Goal: Navigation & Orientation: Understand site structure

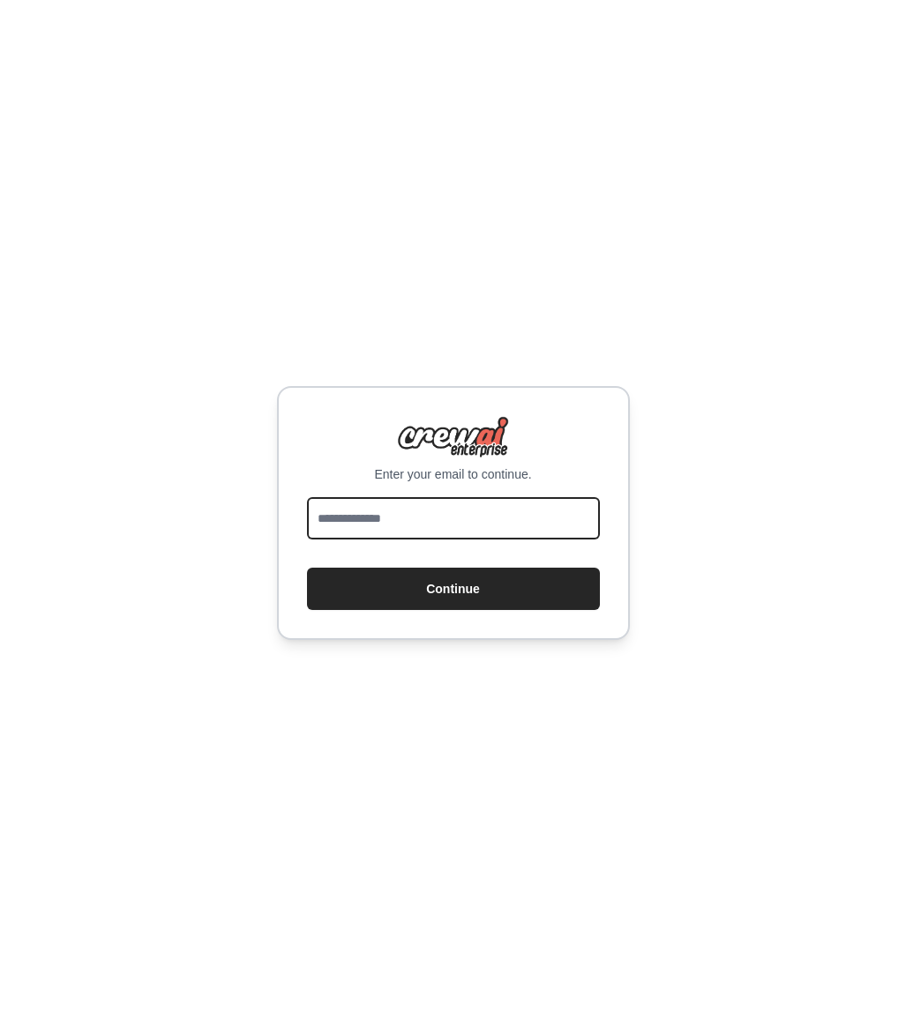
click at [497, 508] on input "email" at bounding box center [453, 518] width 293 height 42
type input "**********"
click at [307, 568] on button "Continue" at bounding box center [453, 589] width 293 height 42
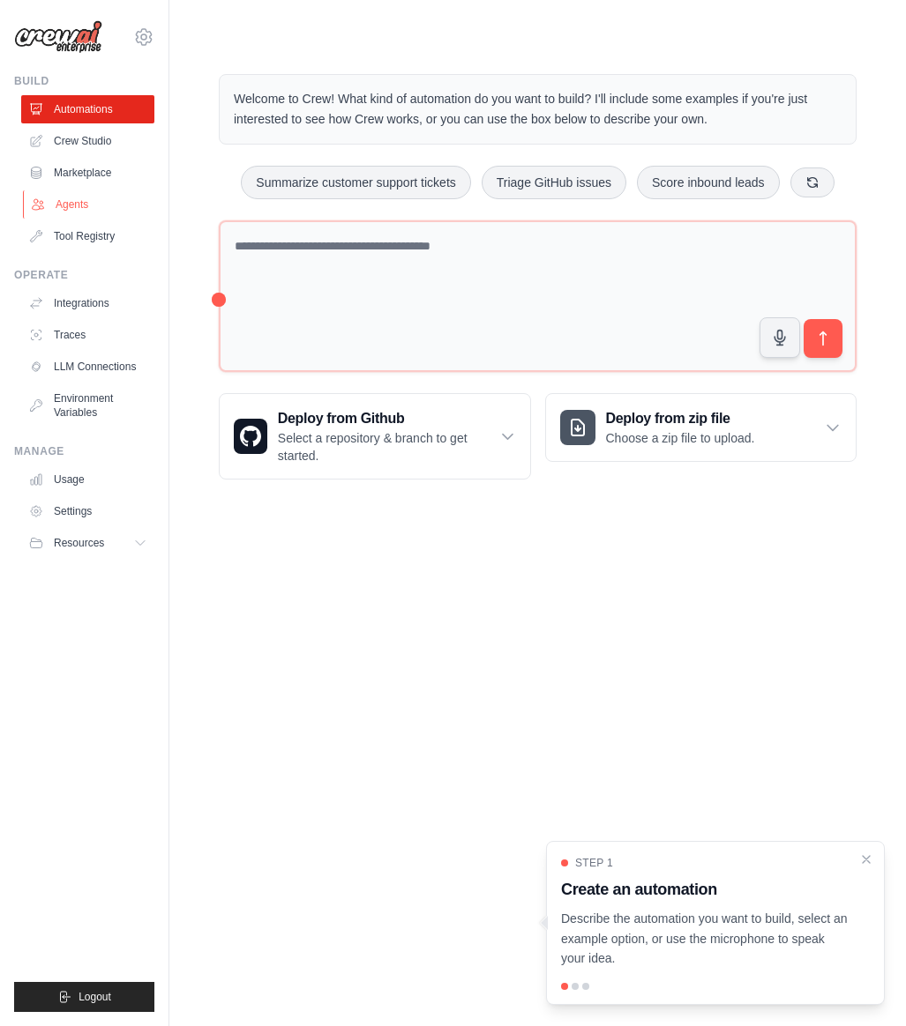
click at [88, 208] on link "Agents" at bounding box center [89, 204] width 133 height 28
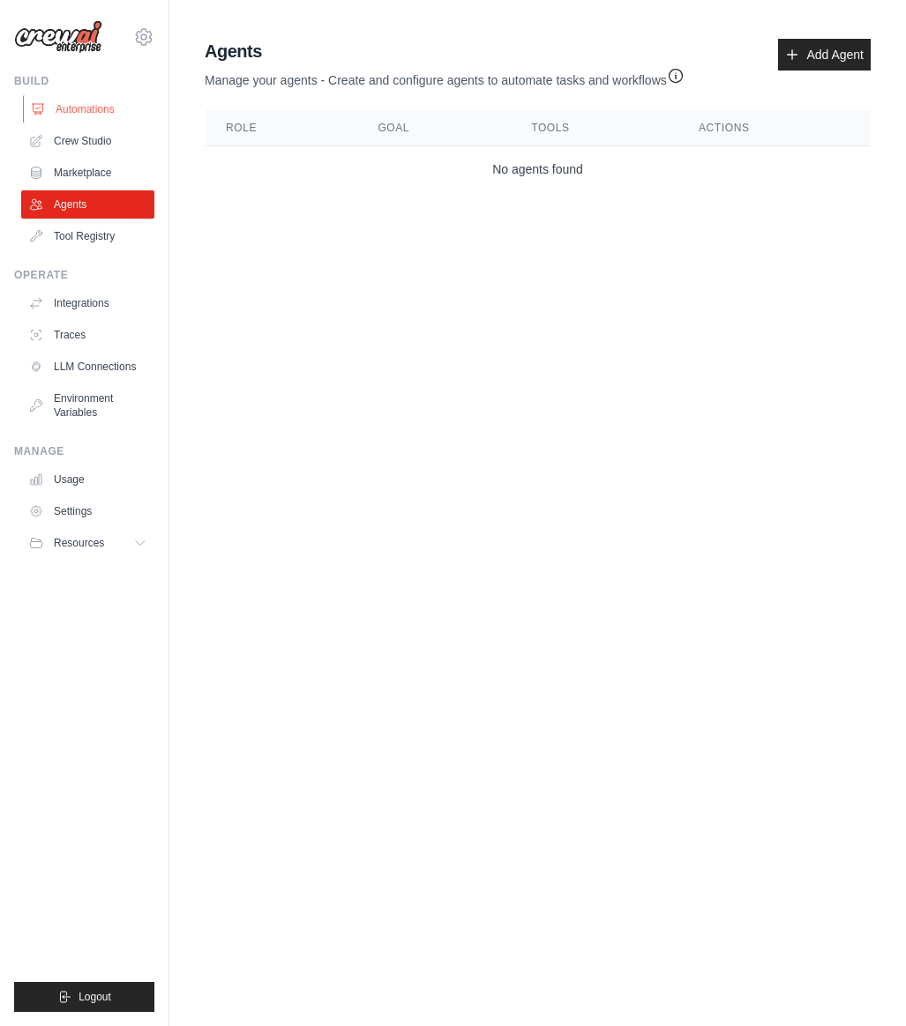
click at [79, 110] on link "Automations" at bounding box center [89, 109] width 133 height 28
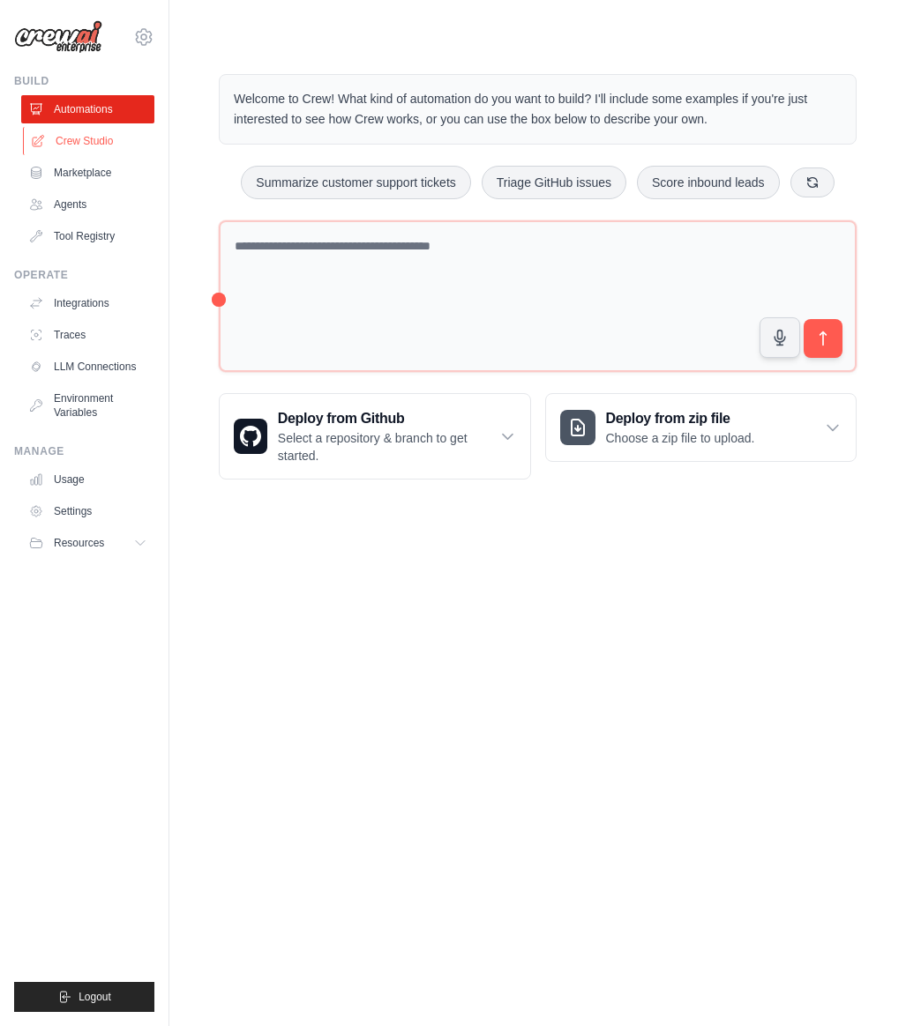
click at [84, 133] on link "Crew Studio" at bounding box center [89, 141] width 133 height 28
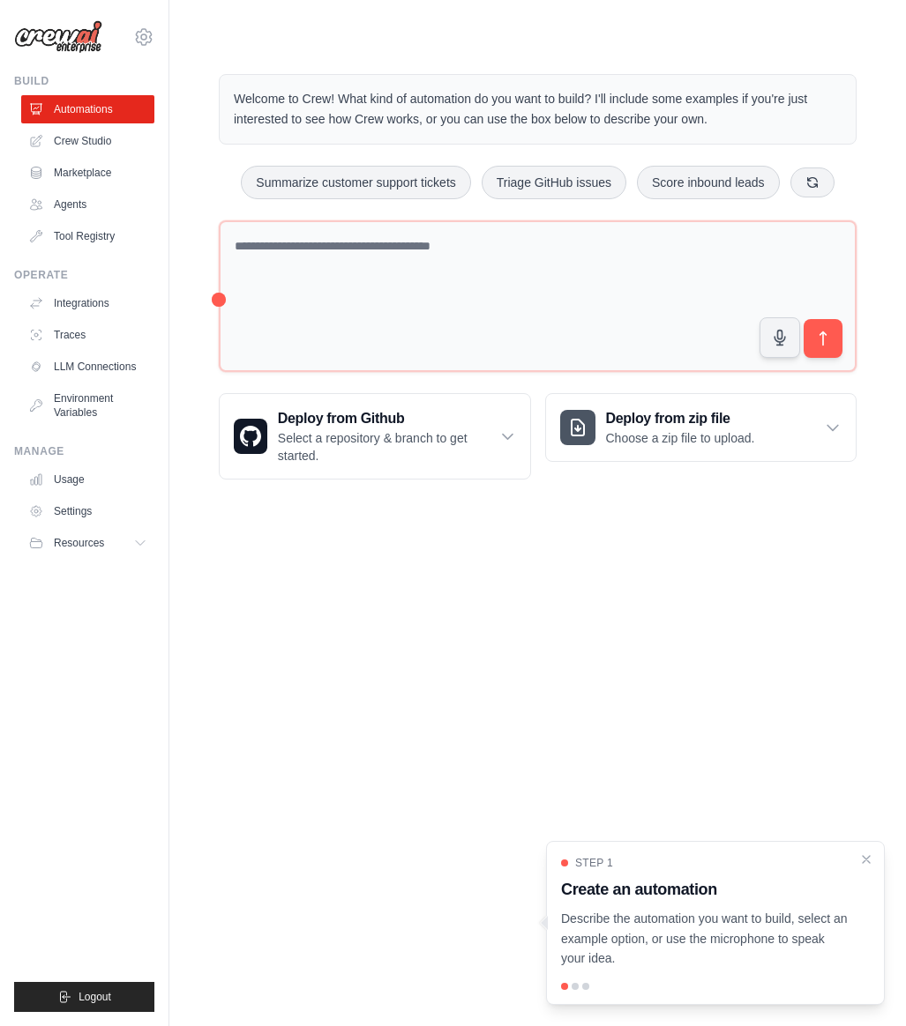
click at [413, 650] on body "greggunadi@gmail.com Settings Build Automations Crew Studio" at bounding box center [453, 513] width 906 height 1026
click at [107, 138] on link "Crew Studio" at bounding box center [89, 141] width 133 height 28
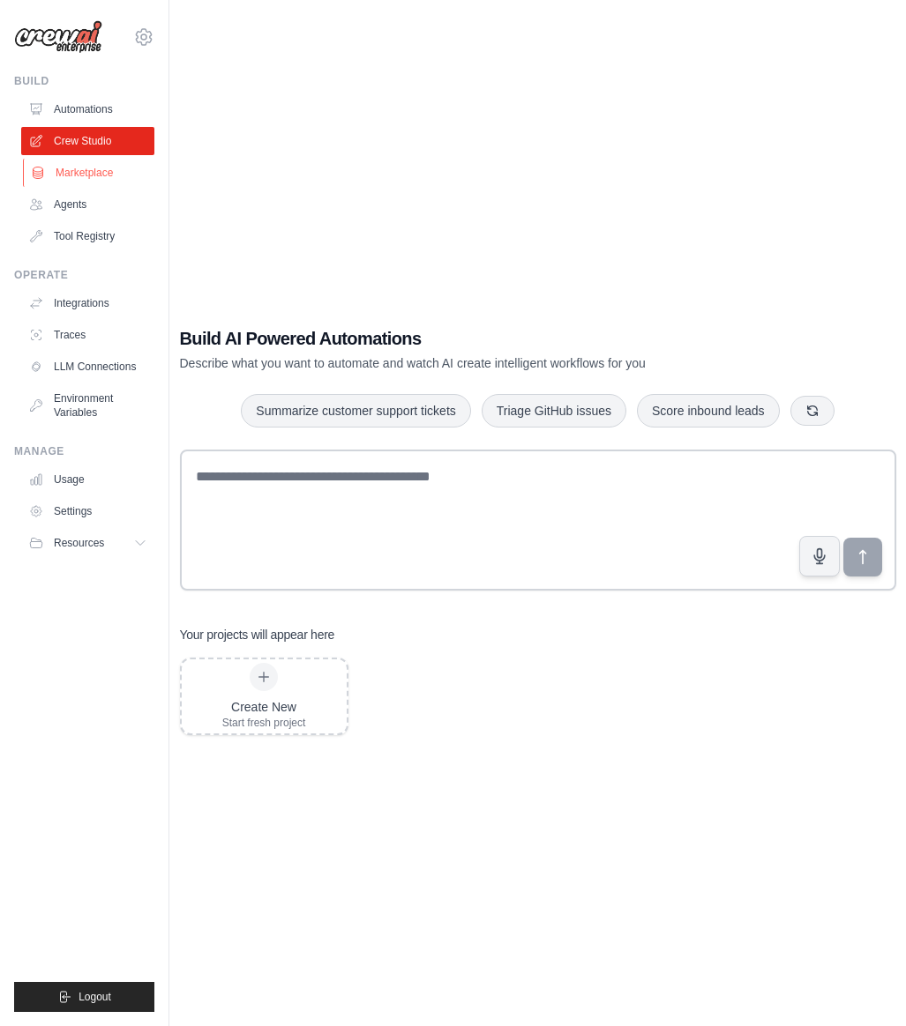
click at [91, 183] on link "Marketplace" at bounding box center [89, 173] width 133 height 28
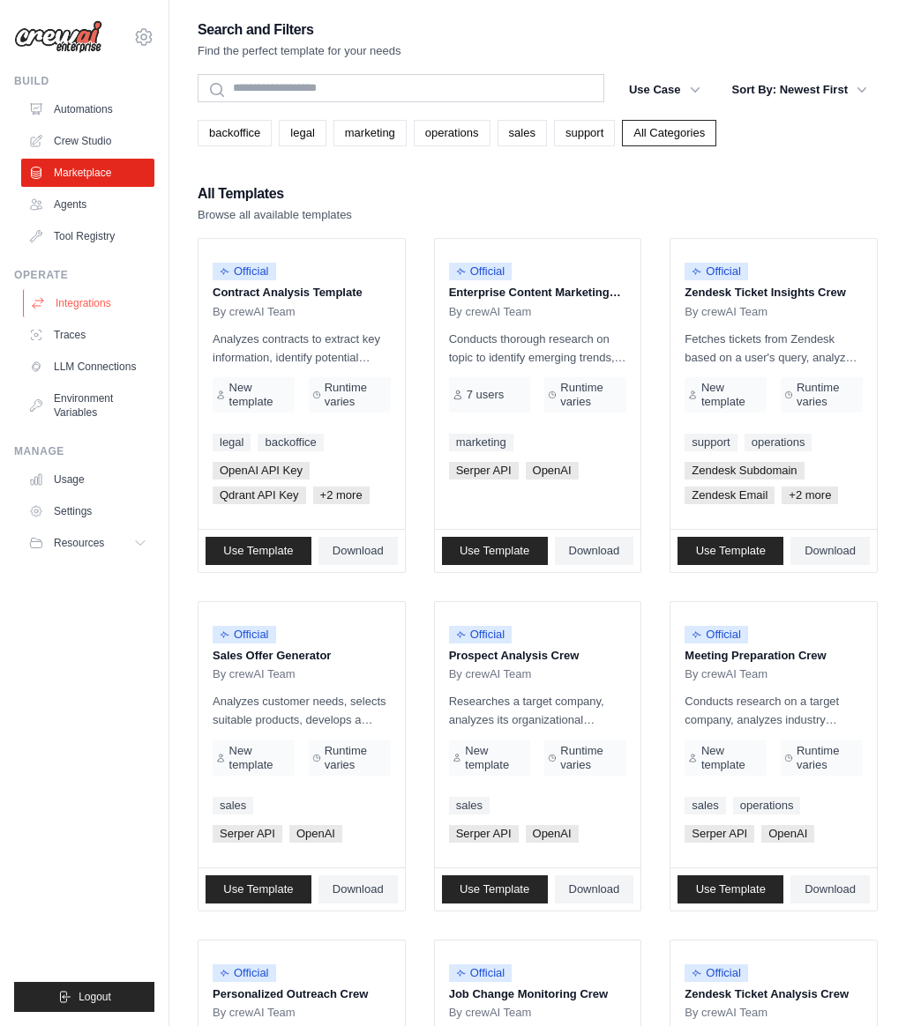
click at [90, 293] on link "Integrations" at bounding box center [89, 303] width 133 height 28
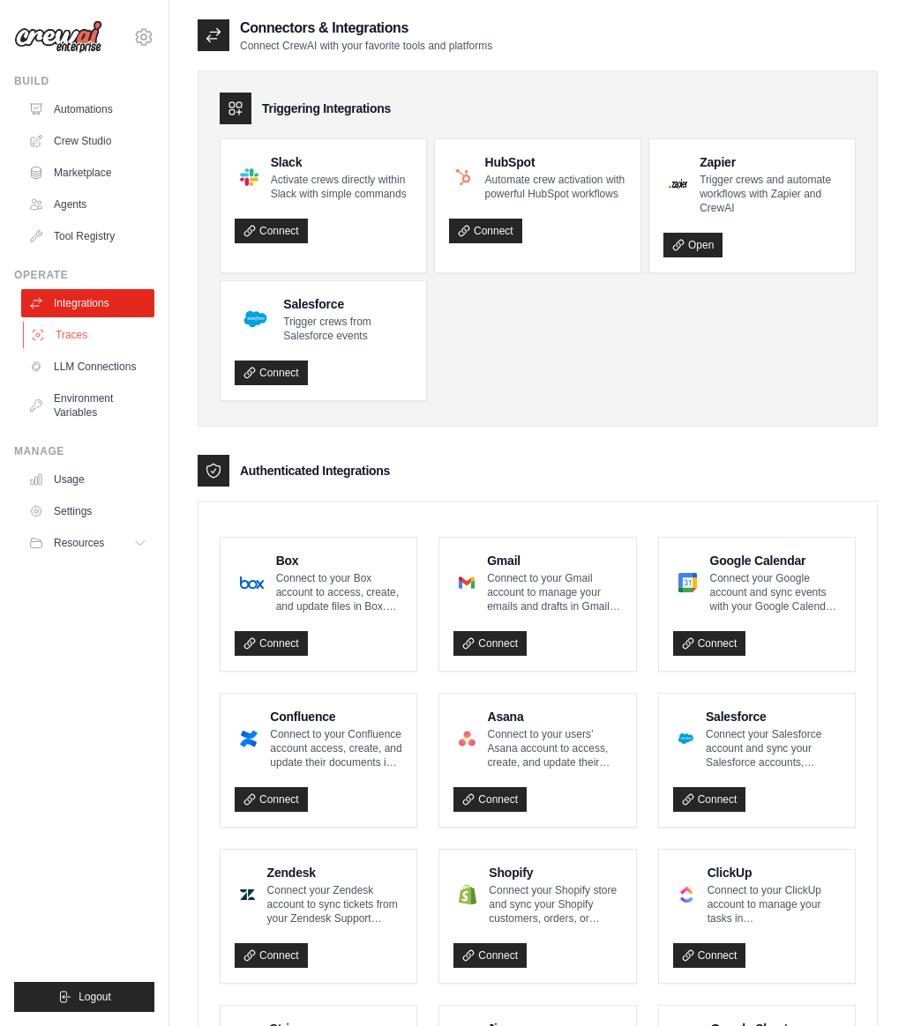
click at [109, 339] on link "Traces" at bounding box center [89, 335] width 133 height 28
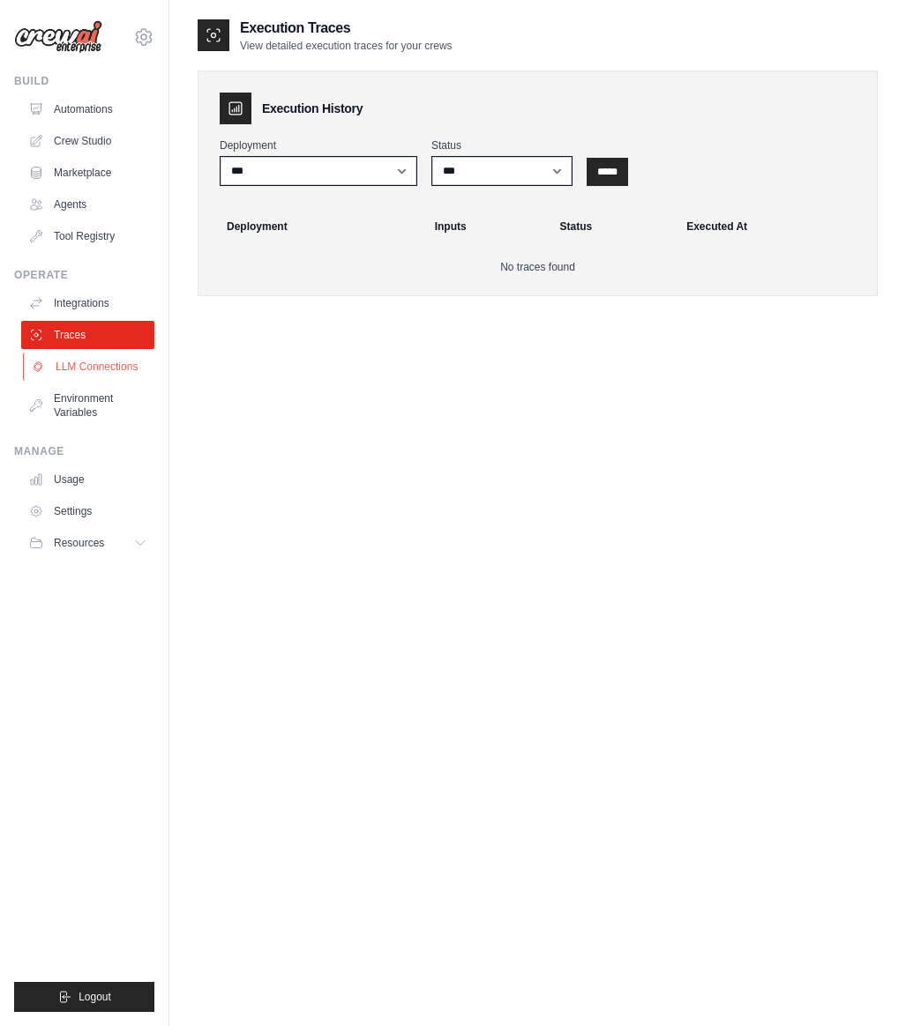
click at [110, 373] on link "LLM Connections" at bounding box center [89, 367] width 133 height 28
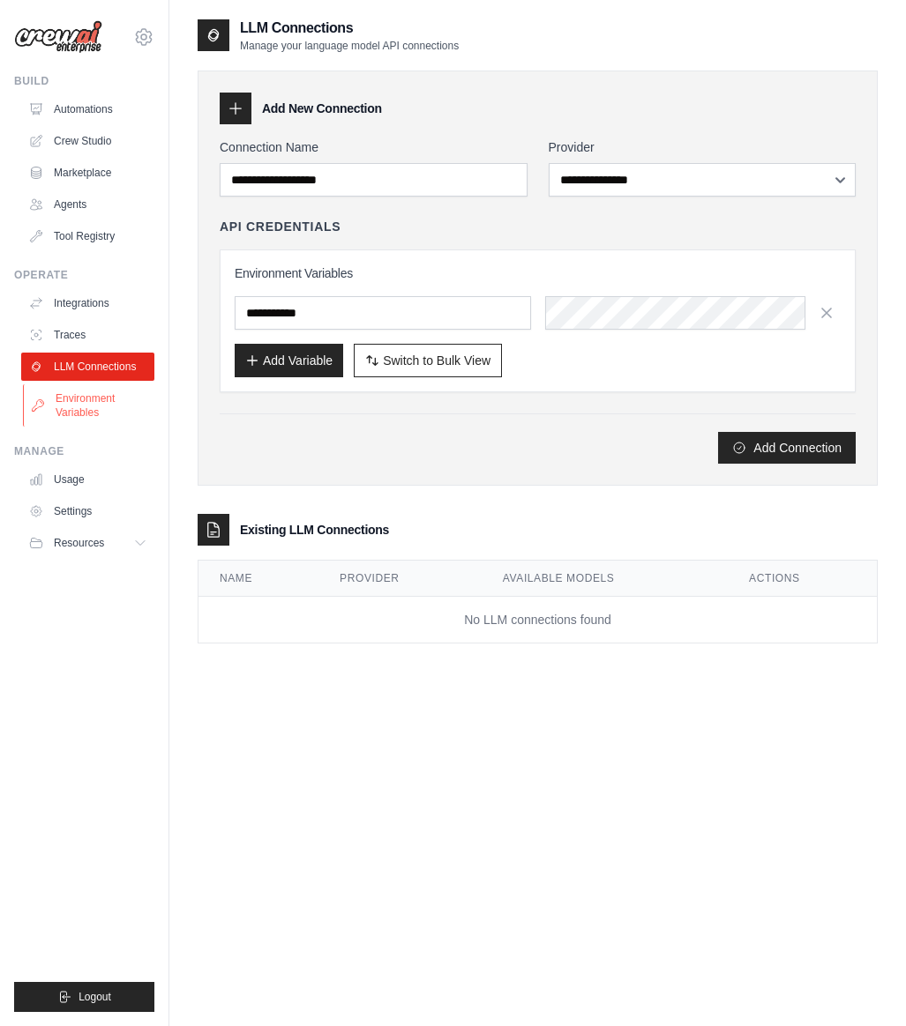
click at [105, 406] on link "Environment Variables" at bounding box center [89, 405] width 133 height 42
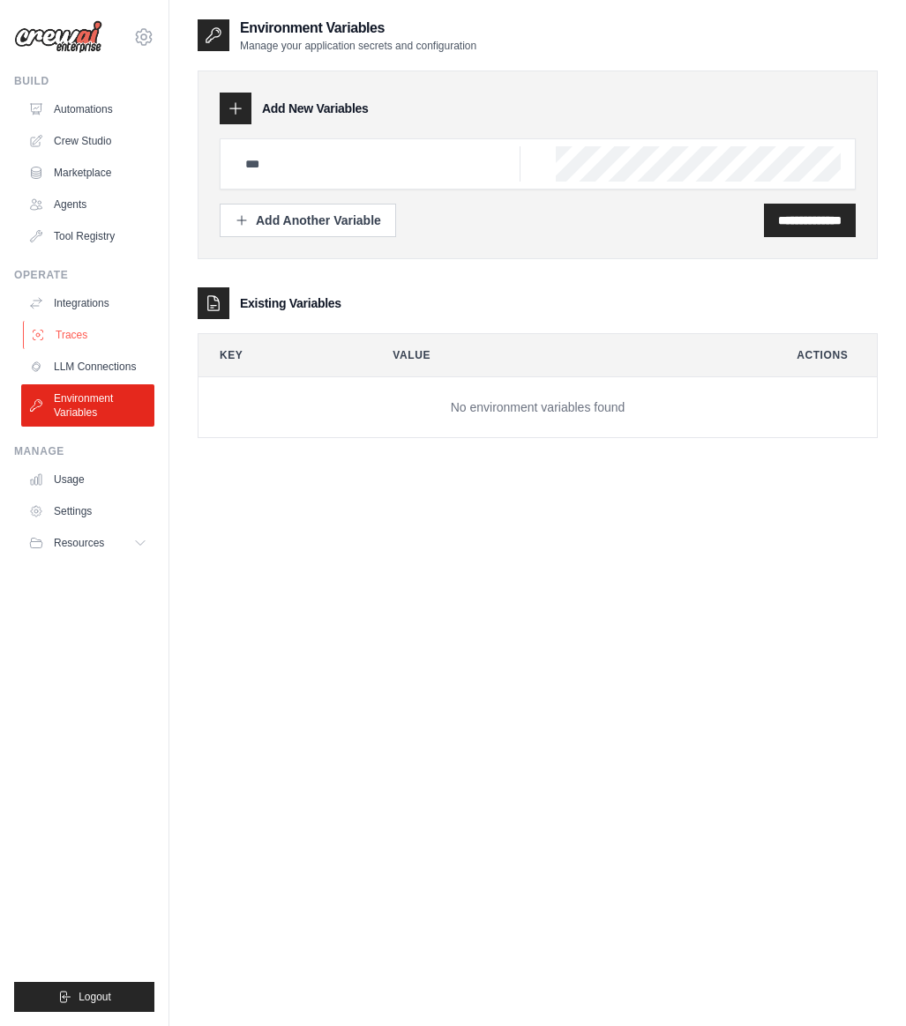
click at [97, 345] on link "Traces" at bounding box center [89, 335] width 133 height 28
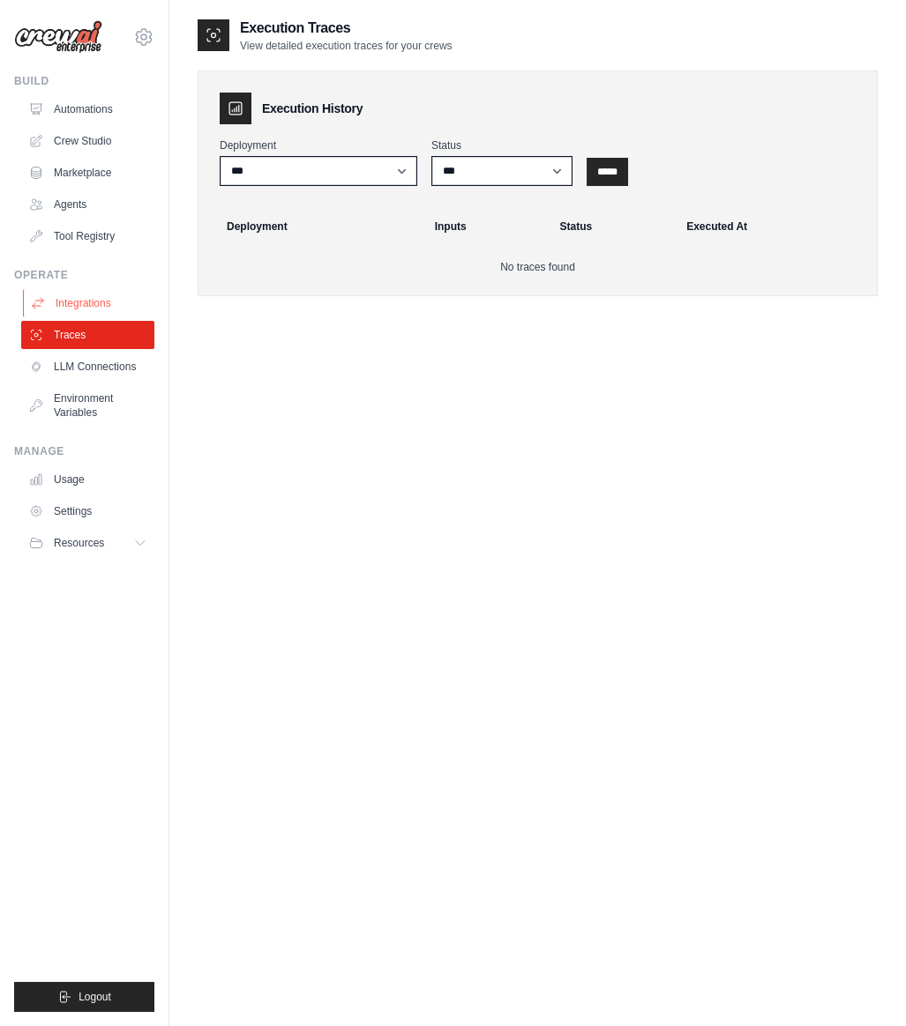
click at [96, 312] on link "Integrations" at bounding box center [89, 303] width 133 height 28
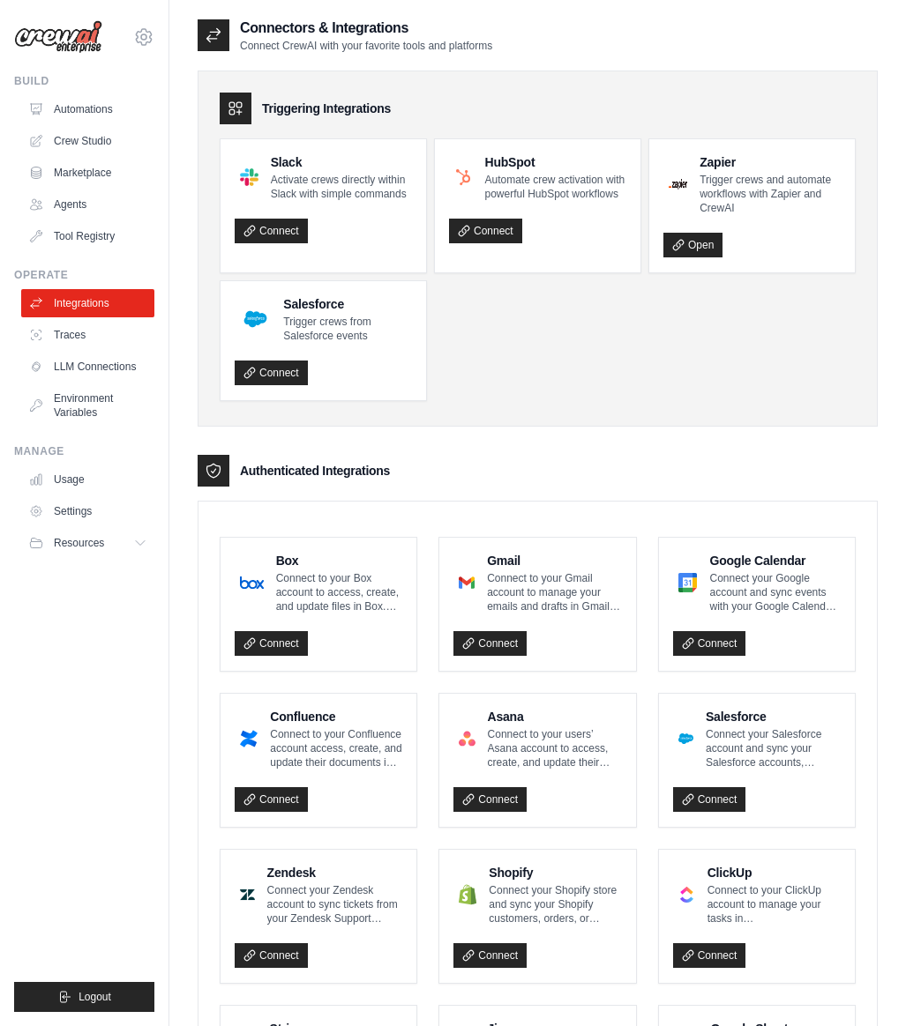
click at [103, 126] on ul "Automations Crew Studio Marketplace Agents Tool Registry" at bounding box center [87, 172] width 133 height 155
click at [96, 107] on link "Automations" at bounding box center [89, 109] width 133 height 28
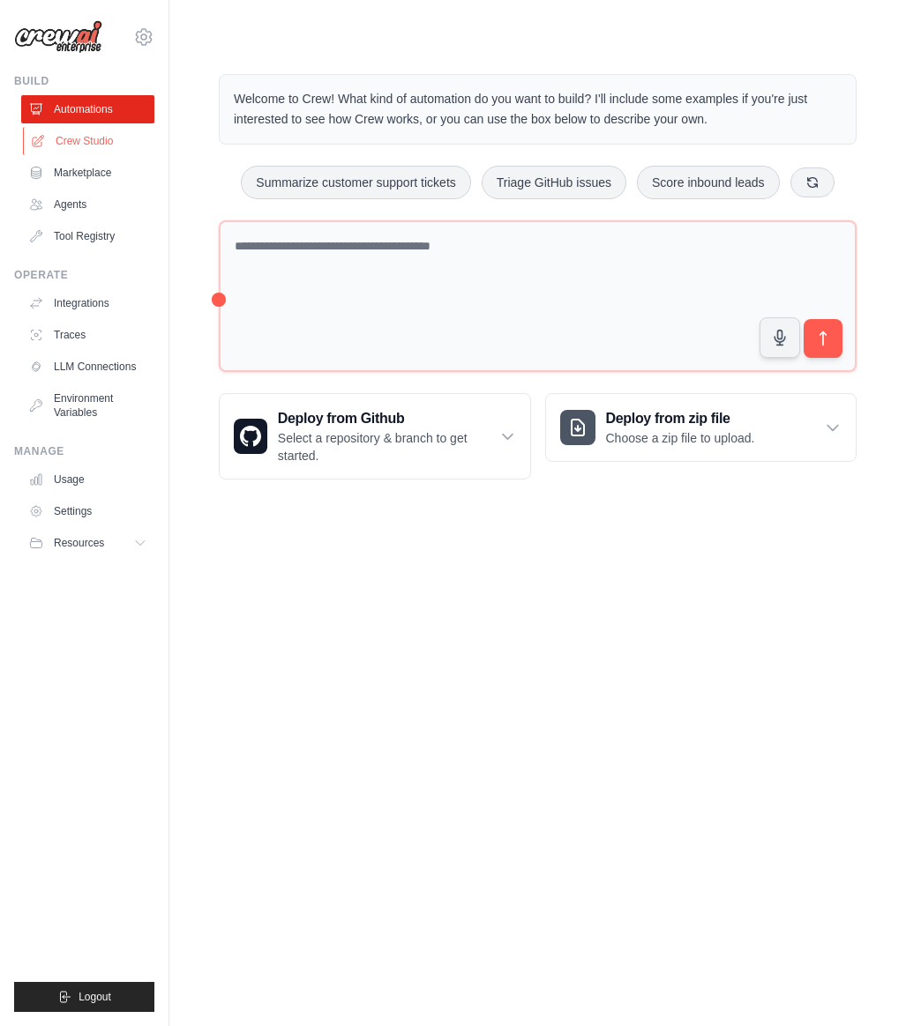
click at [100, 148] on link "Crew Studio" at bounding box center [89, 141] width 133 height 28
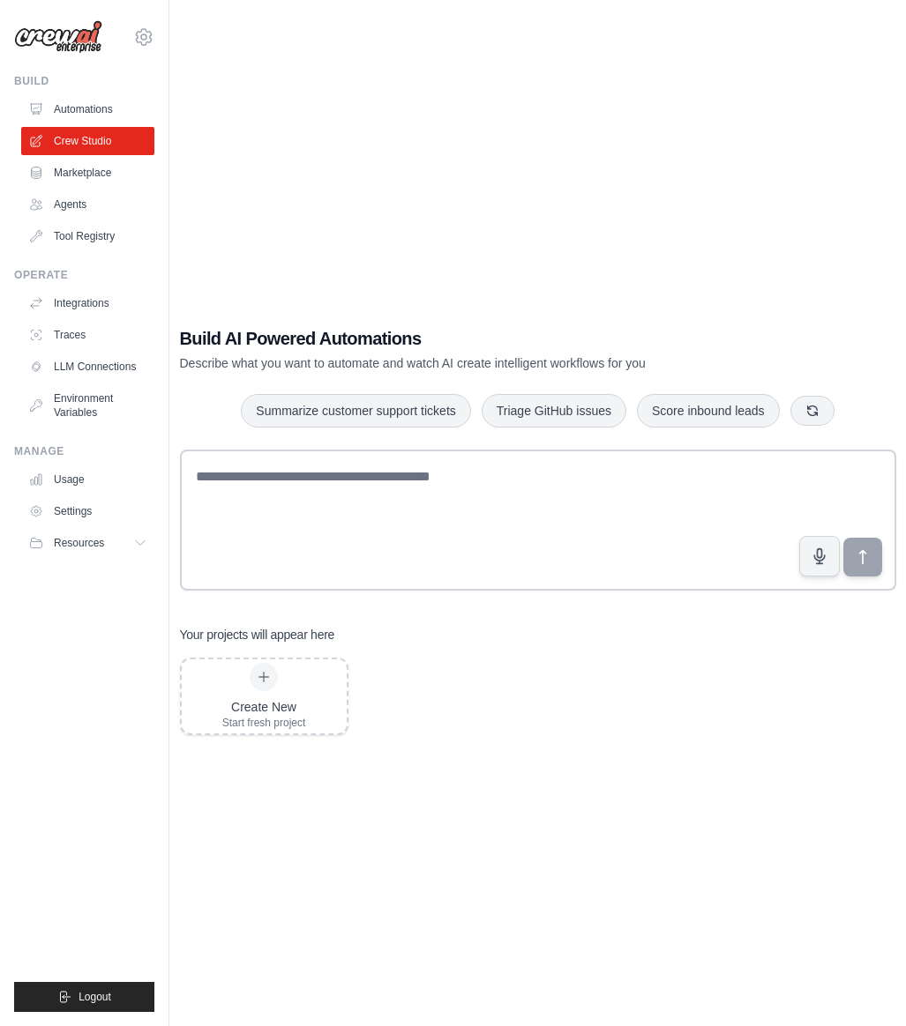
click at [101, 175] on link "Marketplace" at bounding box center [87, 173] width 133 height 28
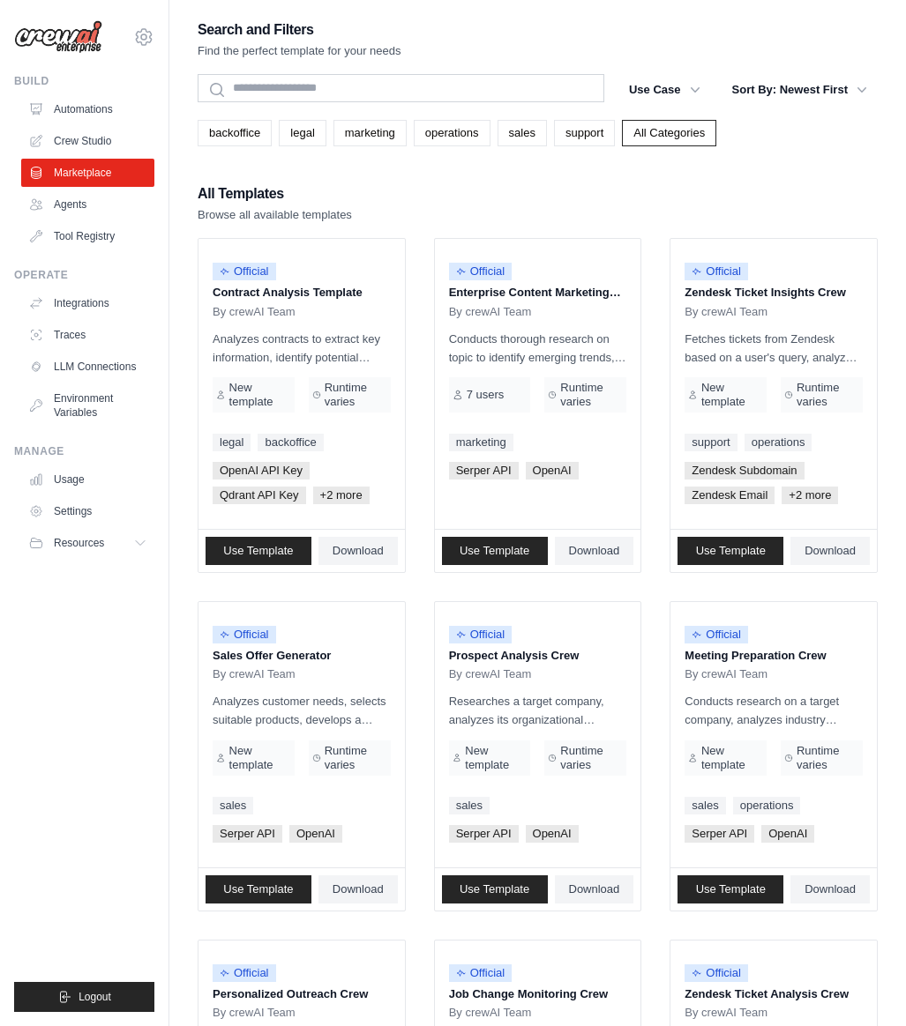
click at [127, 816] on ul "Build Automations Crew Studio Marketplace Agents" at bounding box center [84, 543] width 140 height 938
